Goal: Task Accomplishment & Management: Manage account settings

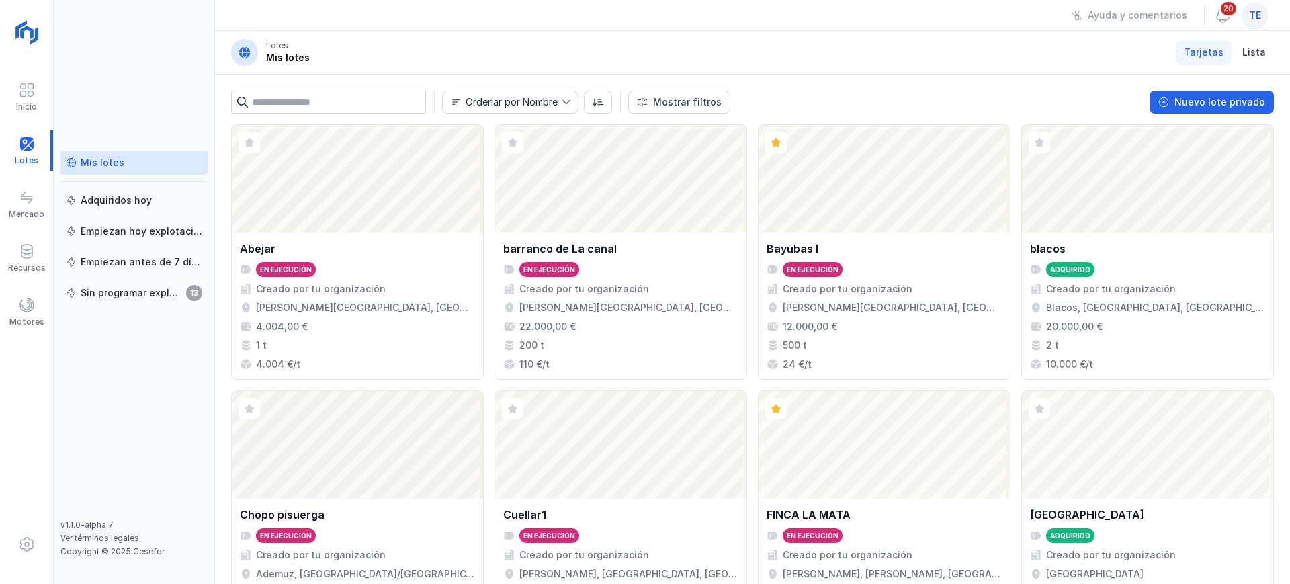
click at [1256, 23] on div "te" at bounding box center [1255, 15] width 27 height 27
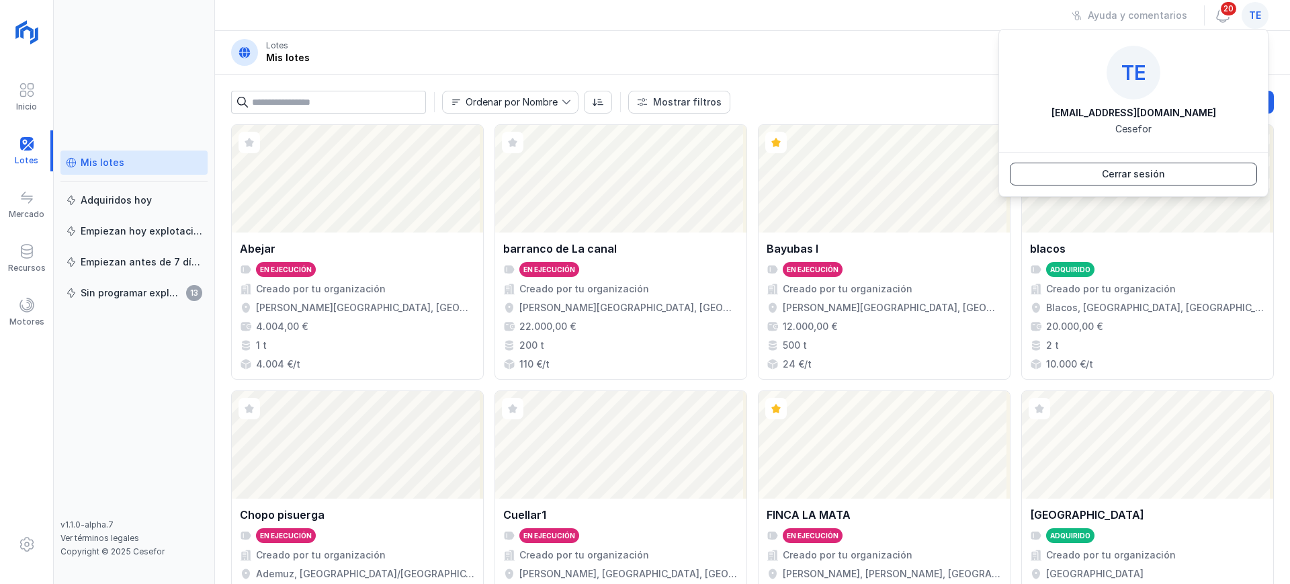
click at [1161, 175] on div "Cerrar sesión" at bounding box center [1133, 173] width 63 height 13
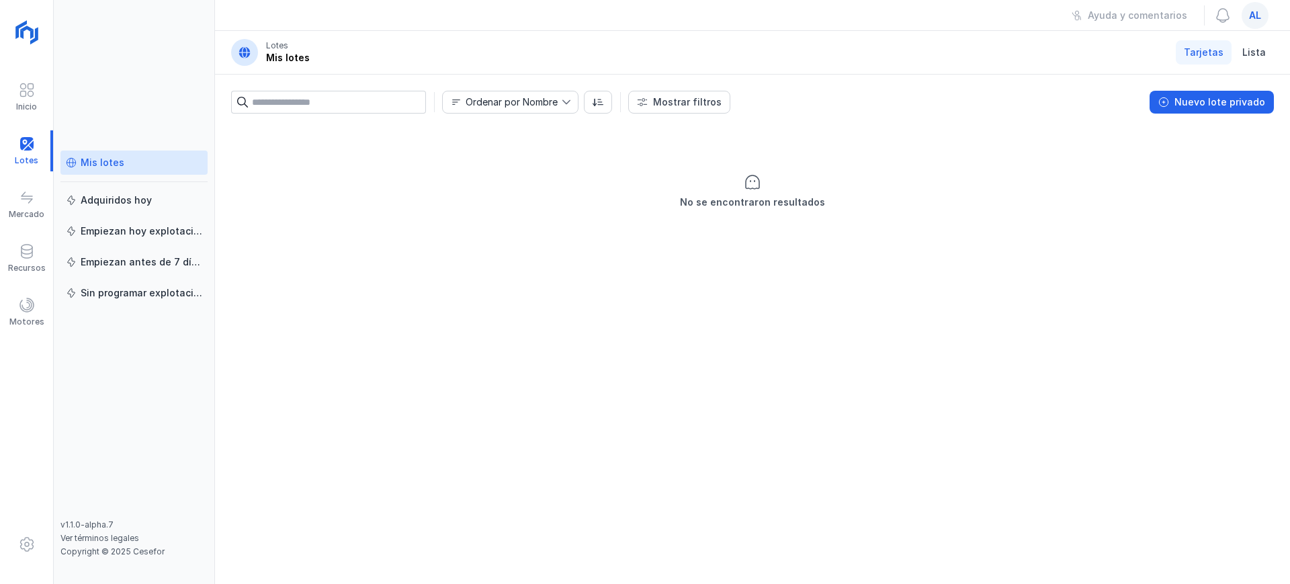
click at [1257, 23] on div "al" at bounding box center [1255, 15] width 27 height 27
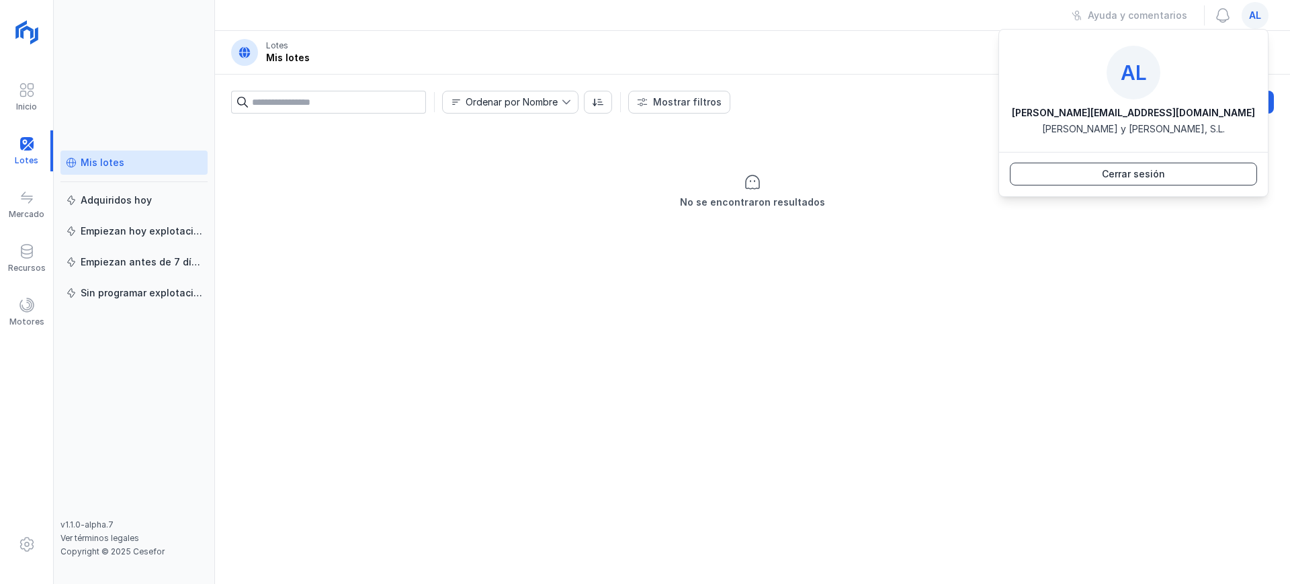
click at [1154, 174] on div "Cerrar sesión" at bounding box center [1133, 173] width 63 height 13
